Goal: Task Accomplishment & Management: Use online tool/utility

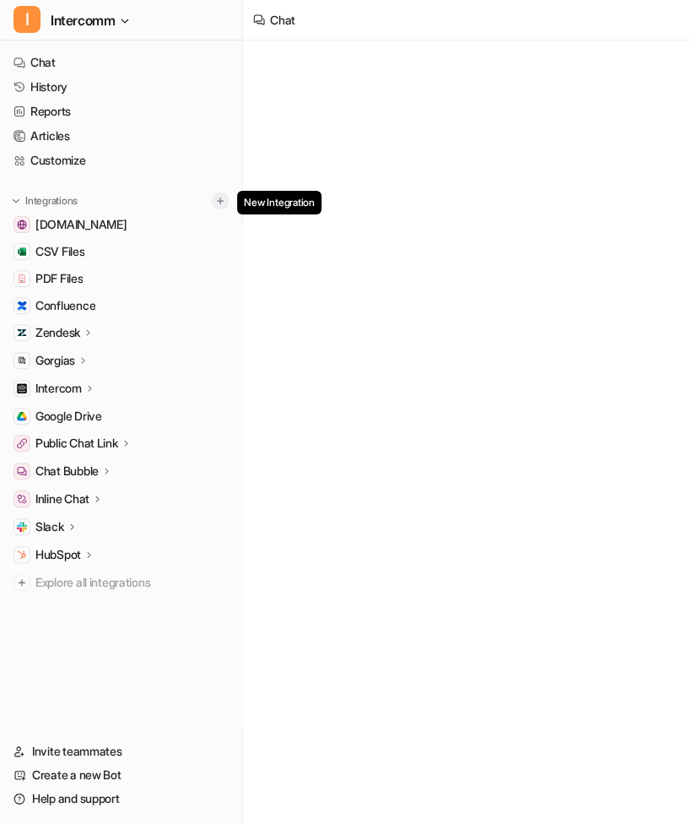
click at [220, 202] on img at bounding box center [220, 201] width 12 height 12
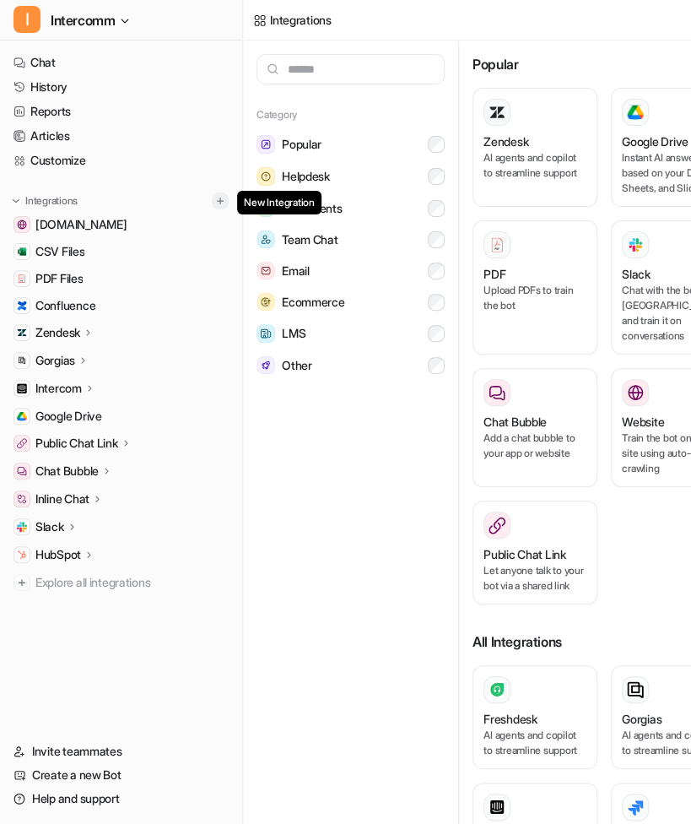
click at [226, 199] on img at bounding box center [220, 201] width 12 height 12
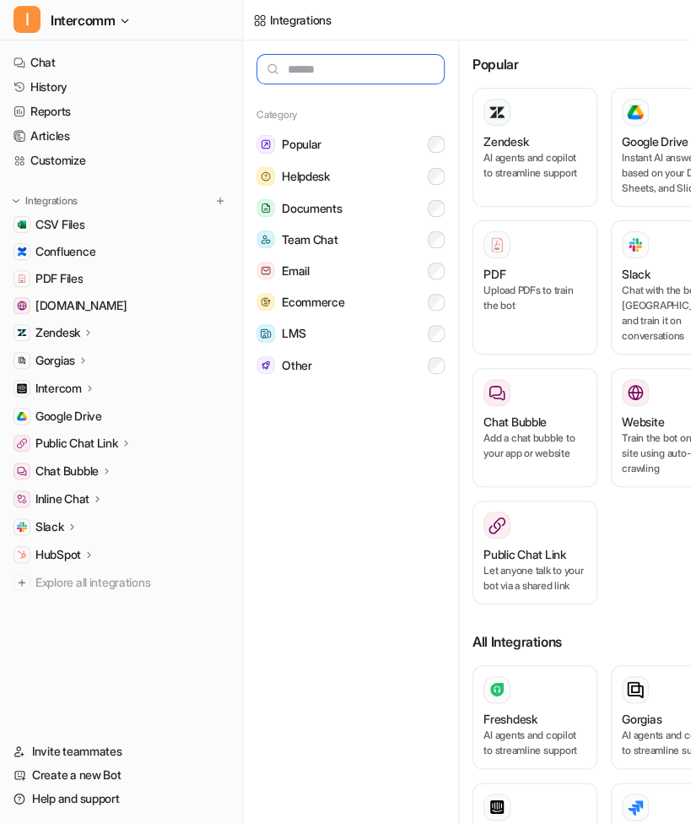
click at [328, 65] on input "text" at bounding box center [351, 69] width 188 height 30
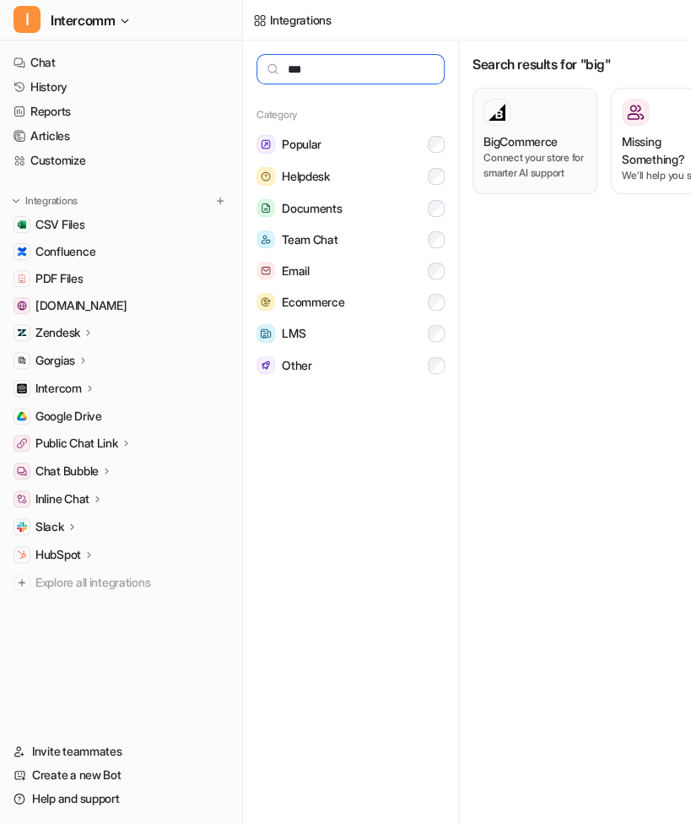
type input "***"
click at [523, 160] on p "Connect your store for smarter AI support" at bounding box center [535, 165] width 103 height 30
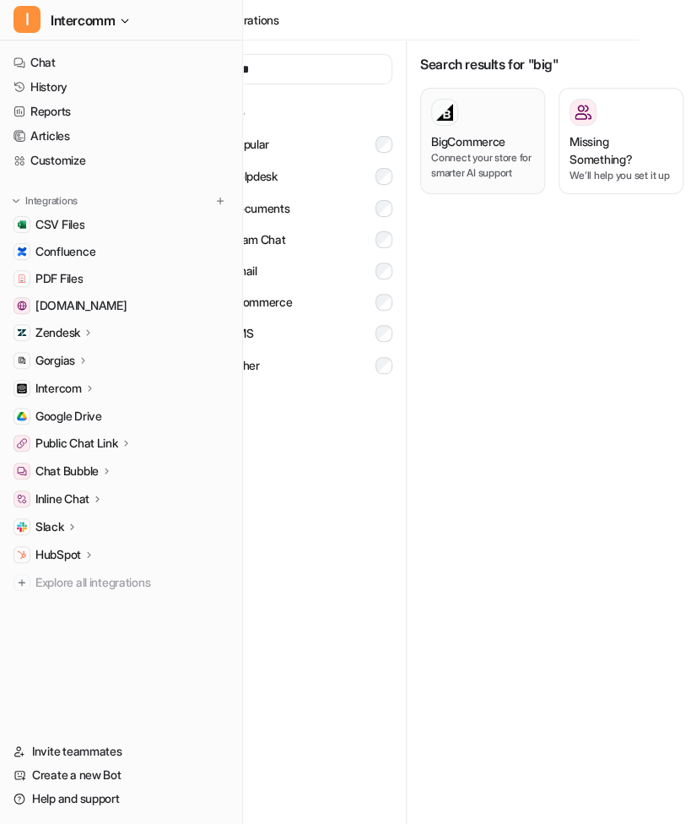
scroll to position [0, 58]
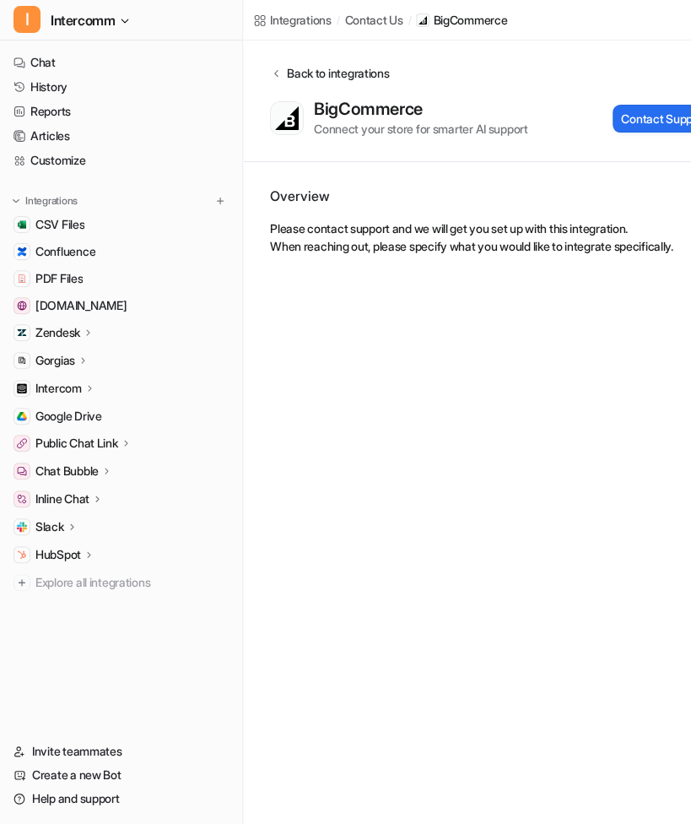
click at [282, 74] on div "Back to integrations" at bounding box center [335, 73] width 107 height 18
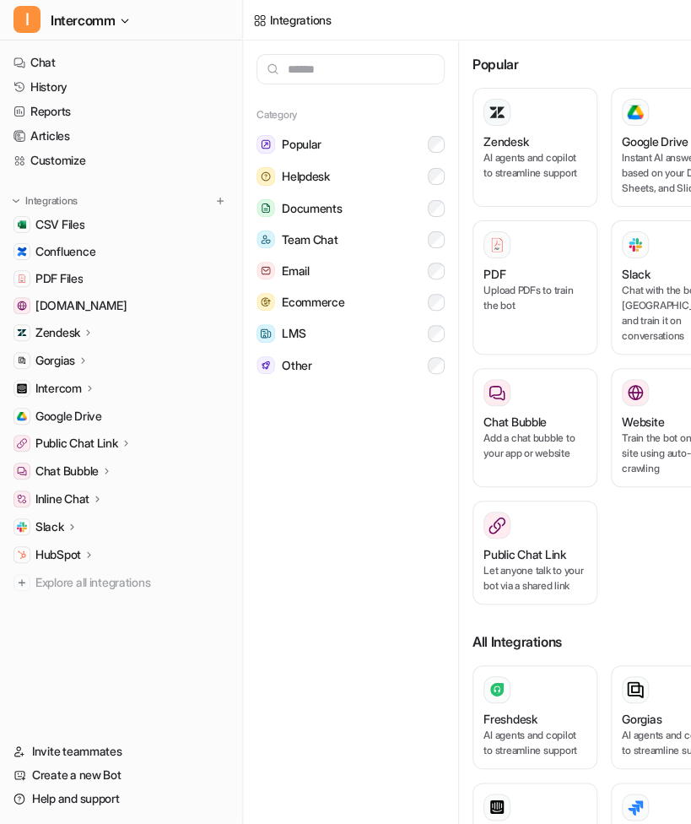
scroll to position [0, 2]
click at [148, 156] on link "Customize" at bounding box center [121, 161] width 229 height 24
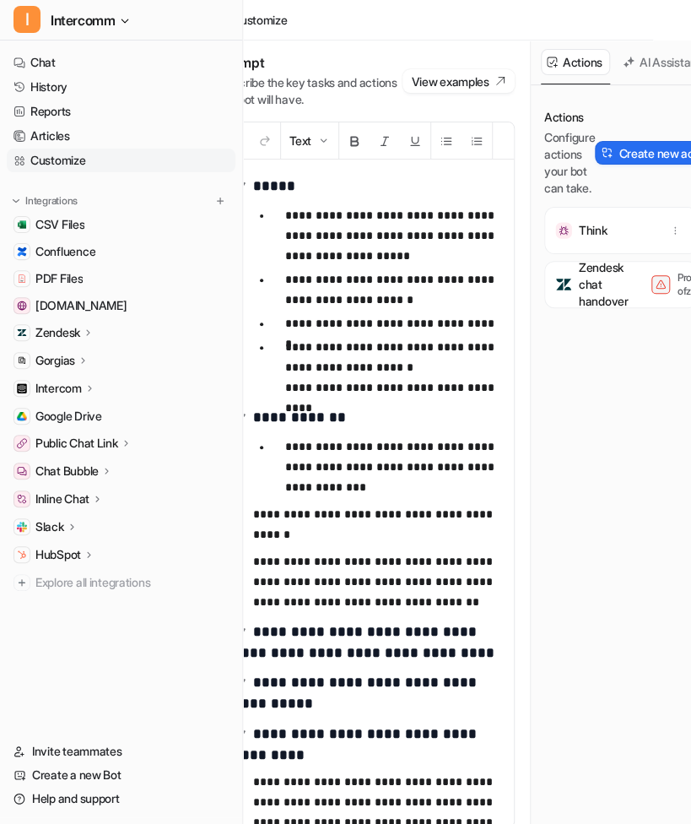
scroll to position [10, 0]
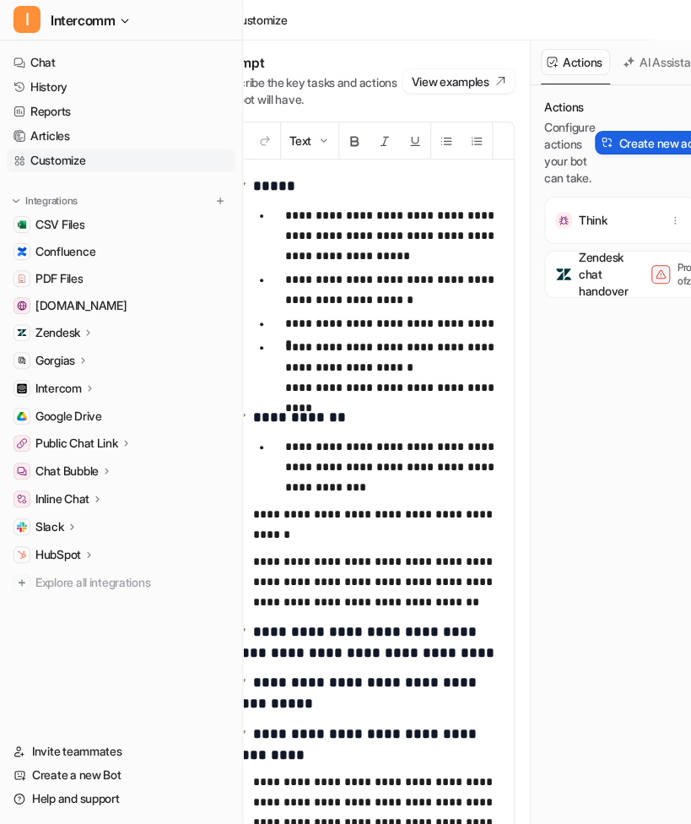
click at [628, 133] on button "Create new action" at bounding box center [659, 143] width 128 height 24
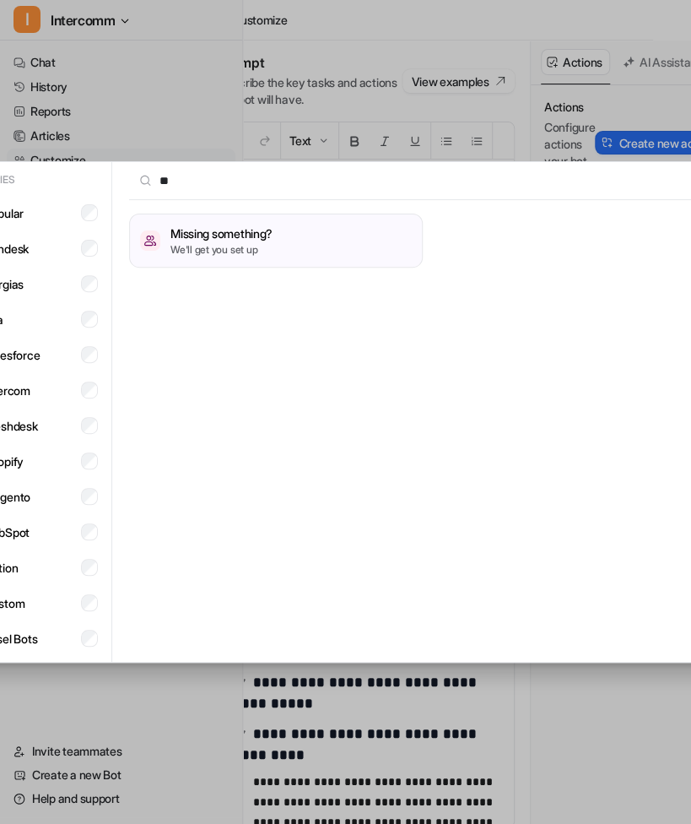
type input "*"
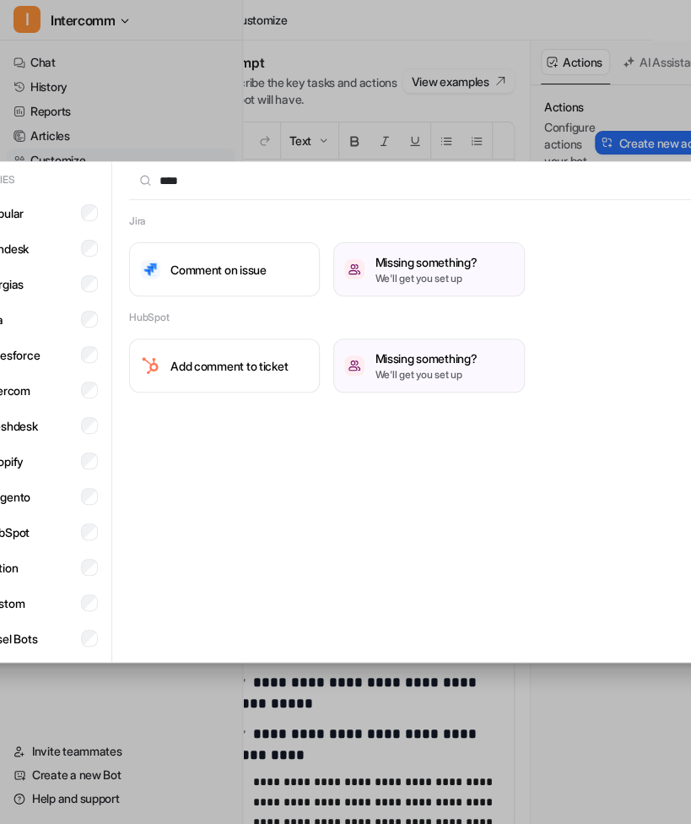
type input "****"
click at [407, 116] on div "Categories Popular Zendesk Gorgias Jira Salesforce Intercom Freshdesk Shopify M…" at bounding box center [344, 412] width 831 height 824
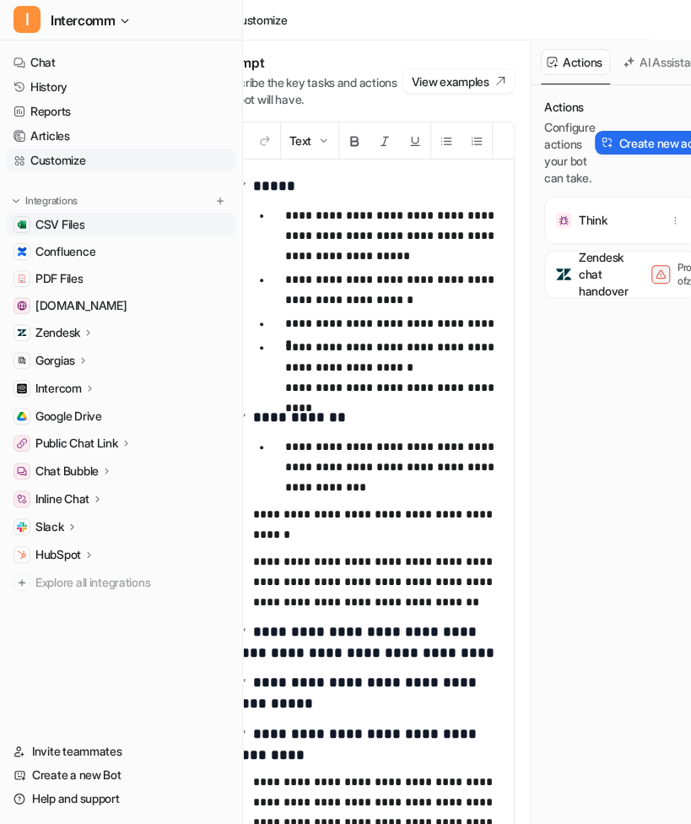
click at [217, 213] on link "CSV Files" at bounding box center [121, 225] width 229 height 24
click at [223, 195] on img at bounding box center [220, 201] width 12 height 12
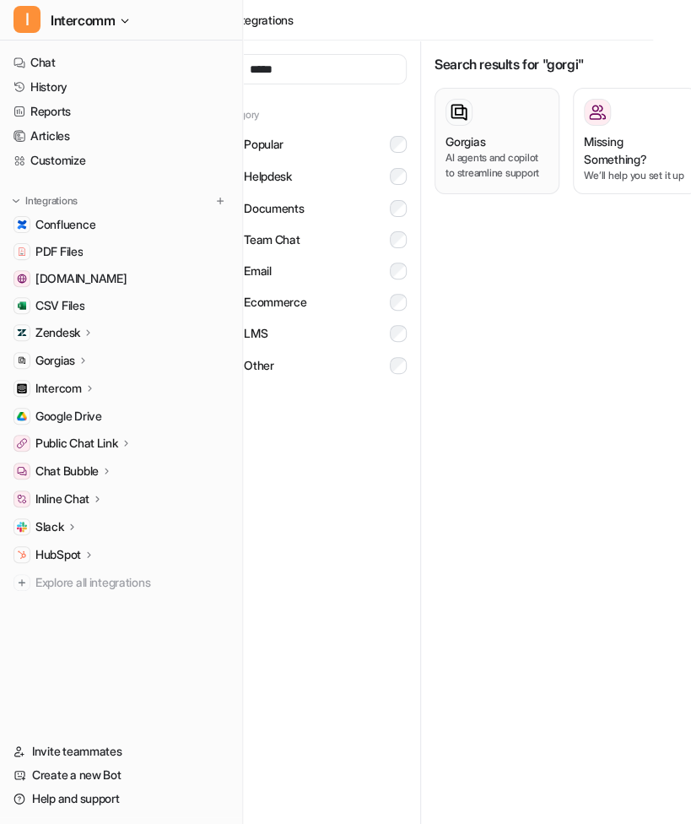
type input "*****"
click at [527, 169] on p "AI agents and copilot to streamline support" at bounding box center [497, 165] width 103 height 30
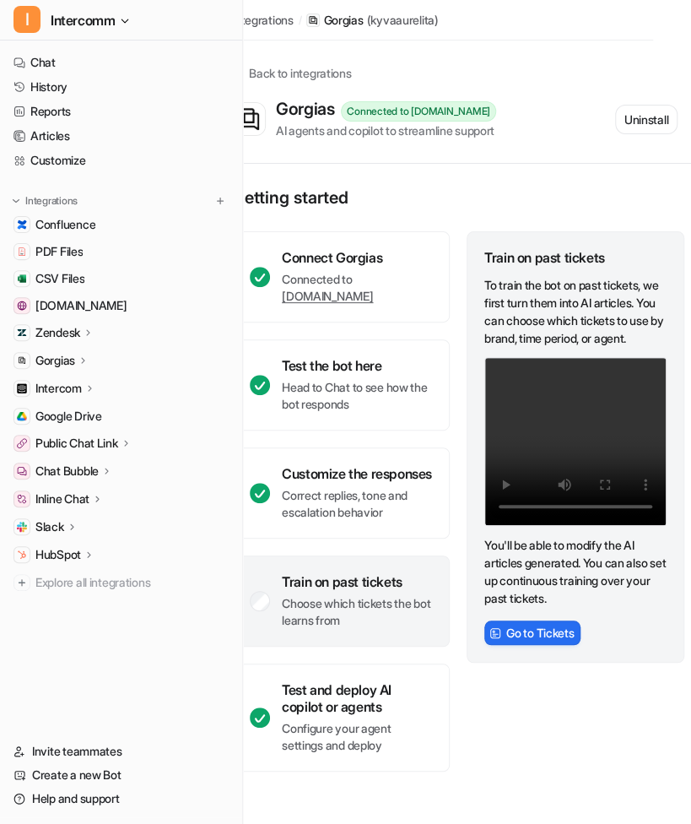
click at [73, 362] on p "Gorgias" at bounding box center [55, 360] width 40 height 17
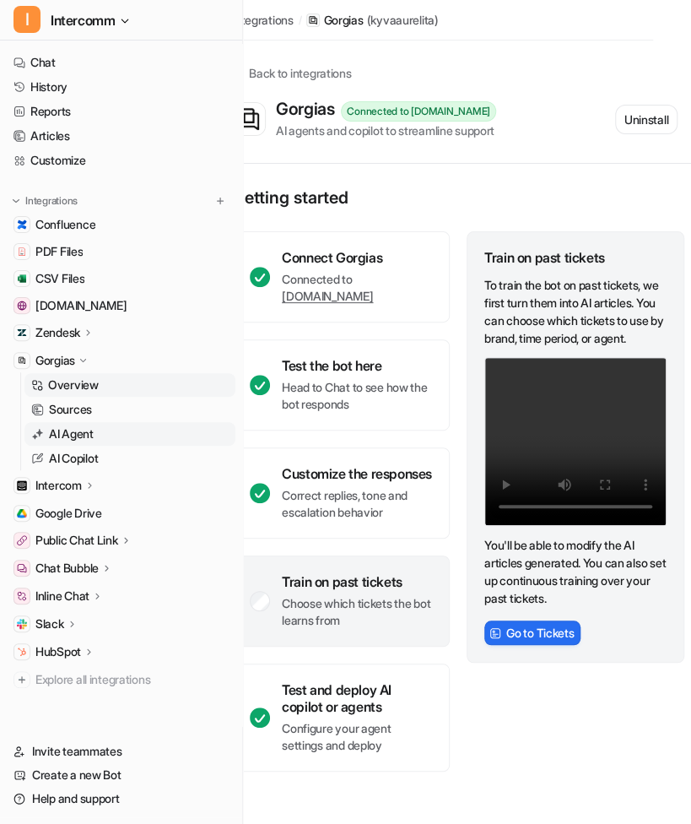
click at [93, 430] on p "AI Agent" at bounding box center [71, 433] width 45 height 17
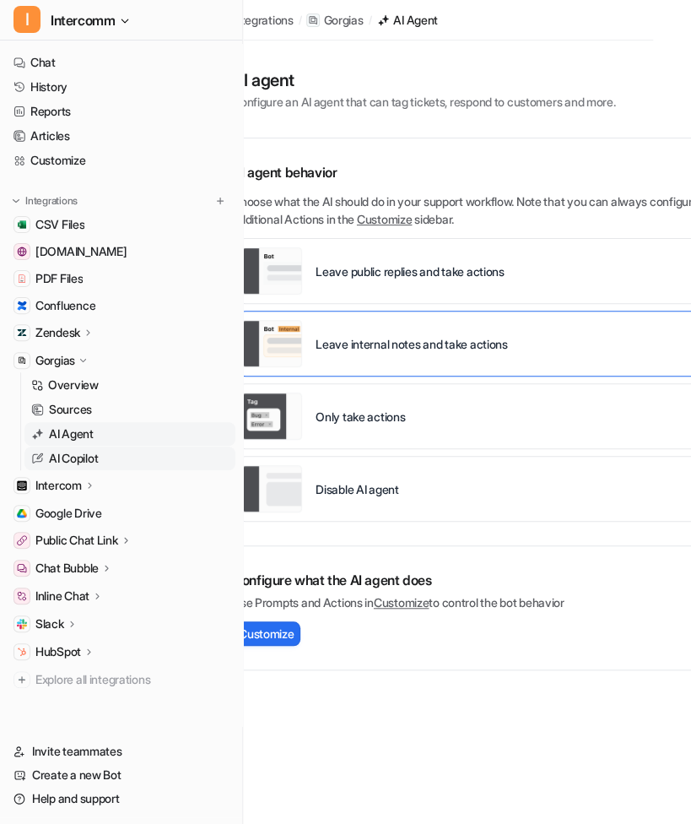
click at [97, 453] on p "AI Copilot" at bounding box center [73, 458] width 49 height 17
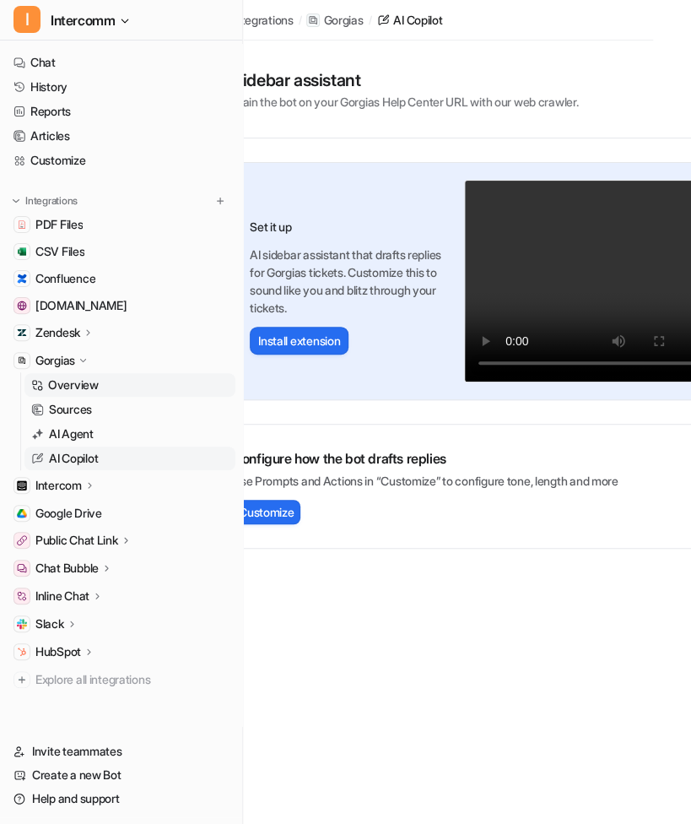
click at [95, 393] on link "Overview" at bounding box center [129, 385] width 211 height 24
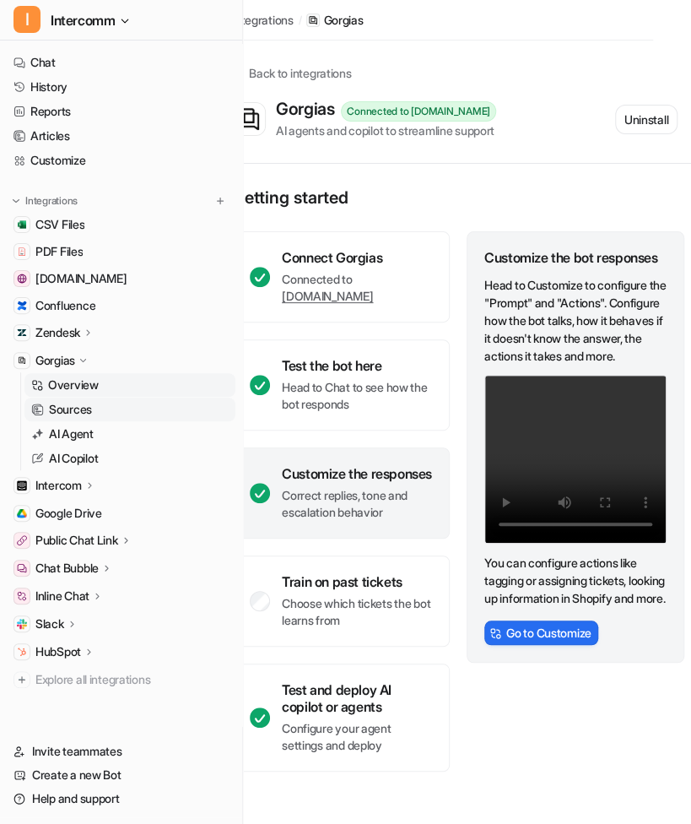
click at [103, 410] on link "Sources" at bounding box center [129, 410] width 211 height 24
